Goal: Information Seeking & Learning: Find specific fact

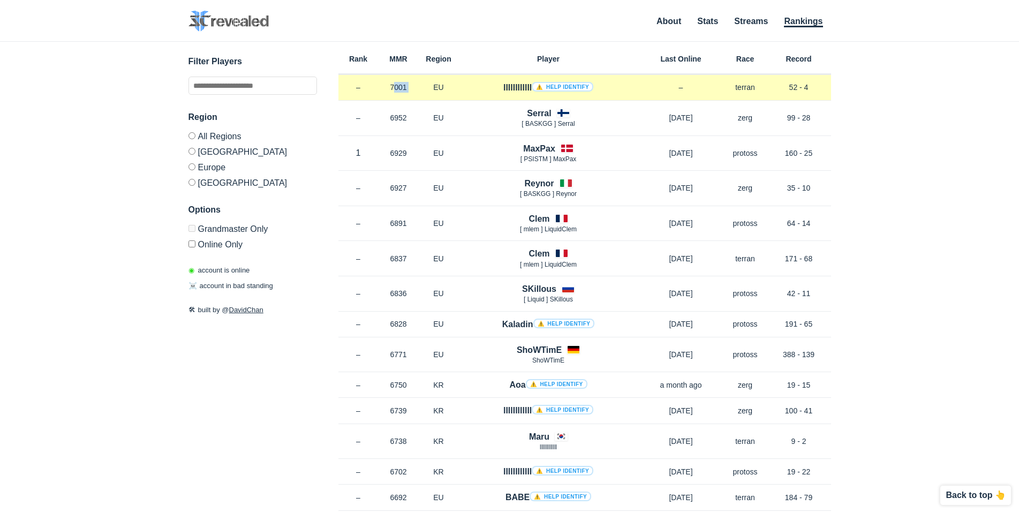
drag, startPoint x: 390, startPoint y: 88, endPoint x: 423, endPoint y: 88, distance: 33.2
click at [423, 88] on div "Rank – MMR 7001 Region EU llllllllllll ⚠️ Help identify – Race terran Record 52…" at bounding box center [585, 88] width 493 height 26
click at [381, 88] on p "7001" at bounding box center [399, 87] width 40 height 11
drag, startPoint x: 392, startPoint y: 88, endPoint x: 411, endPoint y: 88, distance: 19.3
click at [411, 88] on p "7001" at bounding box center [399, 87] width 40 height 11
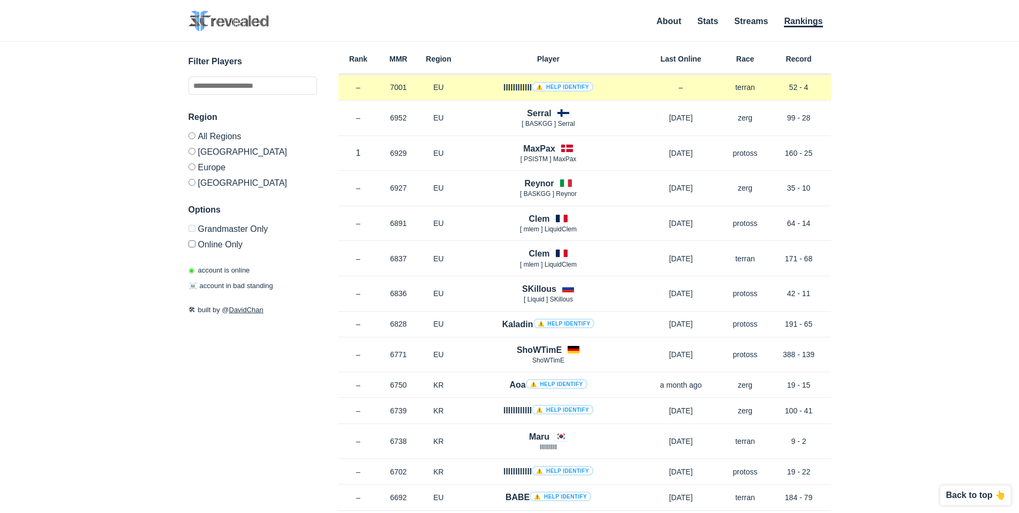
click at [411, 88] on p "7001" at bounding box center [399, 87] width 40 height 11
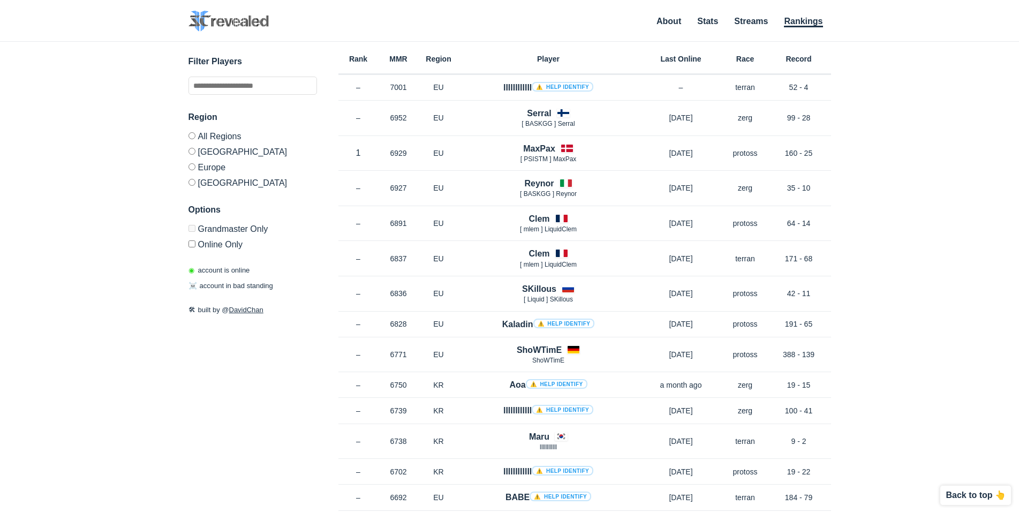
click at [224, 245] on label "Online Only" at bounding box center [253, 242] width 129 height 13
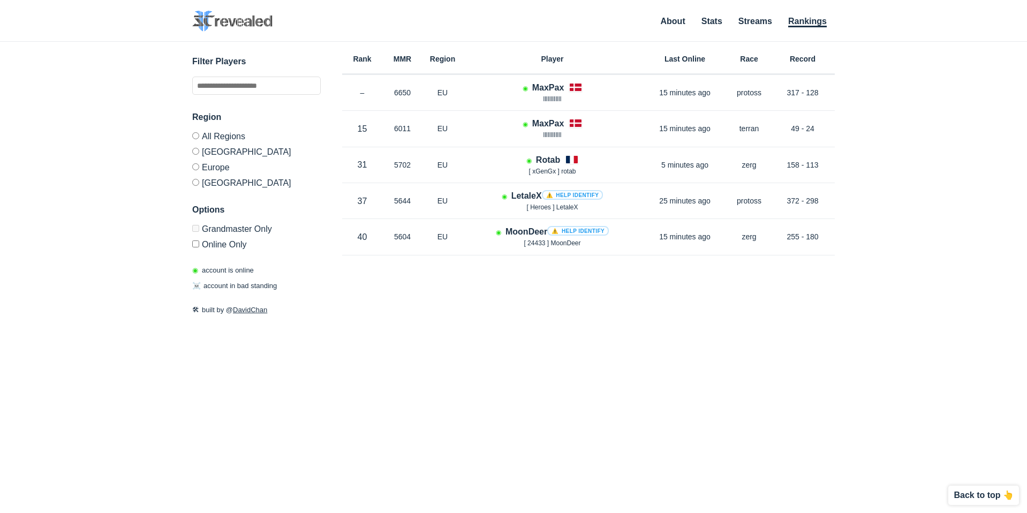
click at [224, 245] on label "Online Only" at bounding box center [256, 242] width 129 height 13
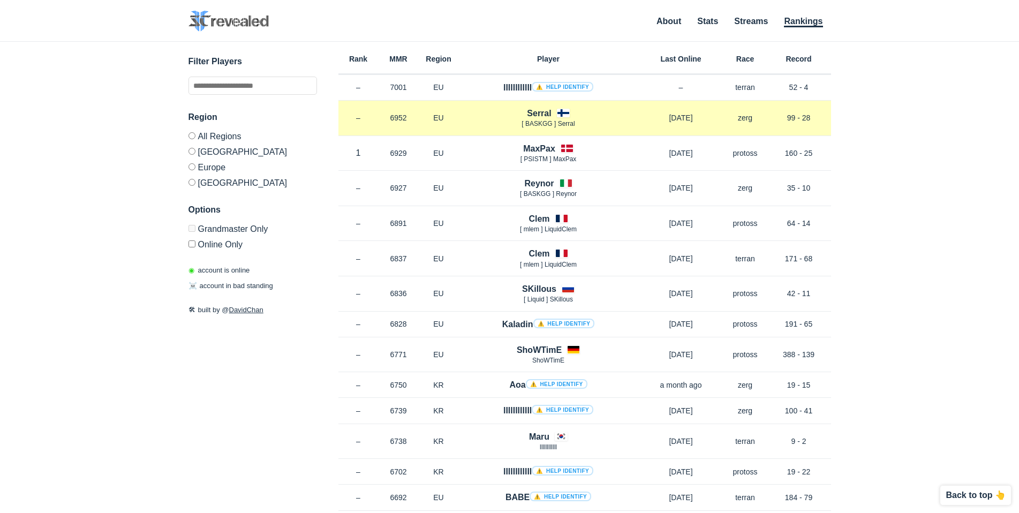
drag, startPoint x: 389, startPoint y: 119, endPoint x: 409, endPoint y: 117, distance: 19.4
click at [409, 117] on p "6952" at bounding box center [399, 117] width 40 height 11
click at [574, 124] on span "[ BASKGG ] Serral" at bounding box center [548, 123] width 53 height 7
drag, startPoint x: 595, startPoint y: 125, endPoint x: 633, endPoint y: 119, distance: 37.9
click at [633, 119] on p "[ BASKGG ] Serral" at bounding box center [548, 123] width 179 height 9
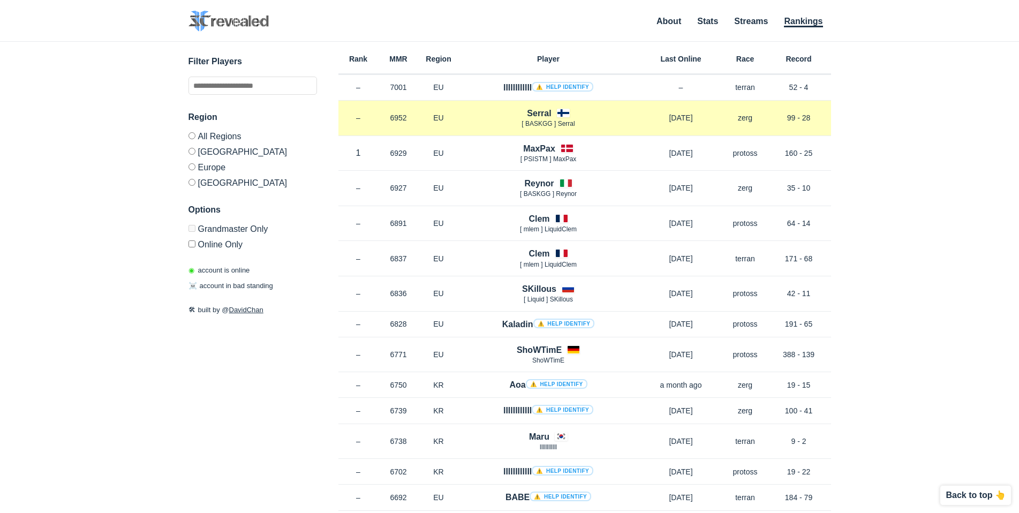
click at [608, 125] on p "[ BASKGG ] Serral" at bounding box center [548, 123] width 179 height 9
